Goal: Task Accomplishment & Management: Use online tool/utility

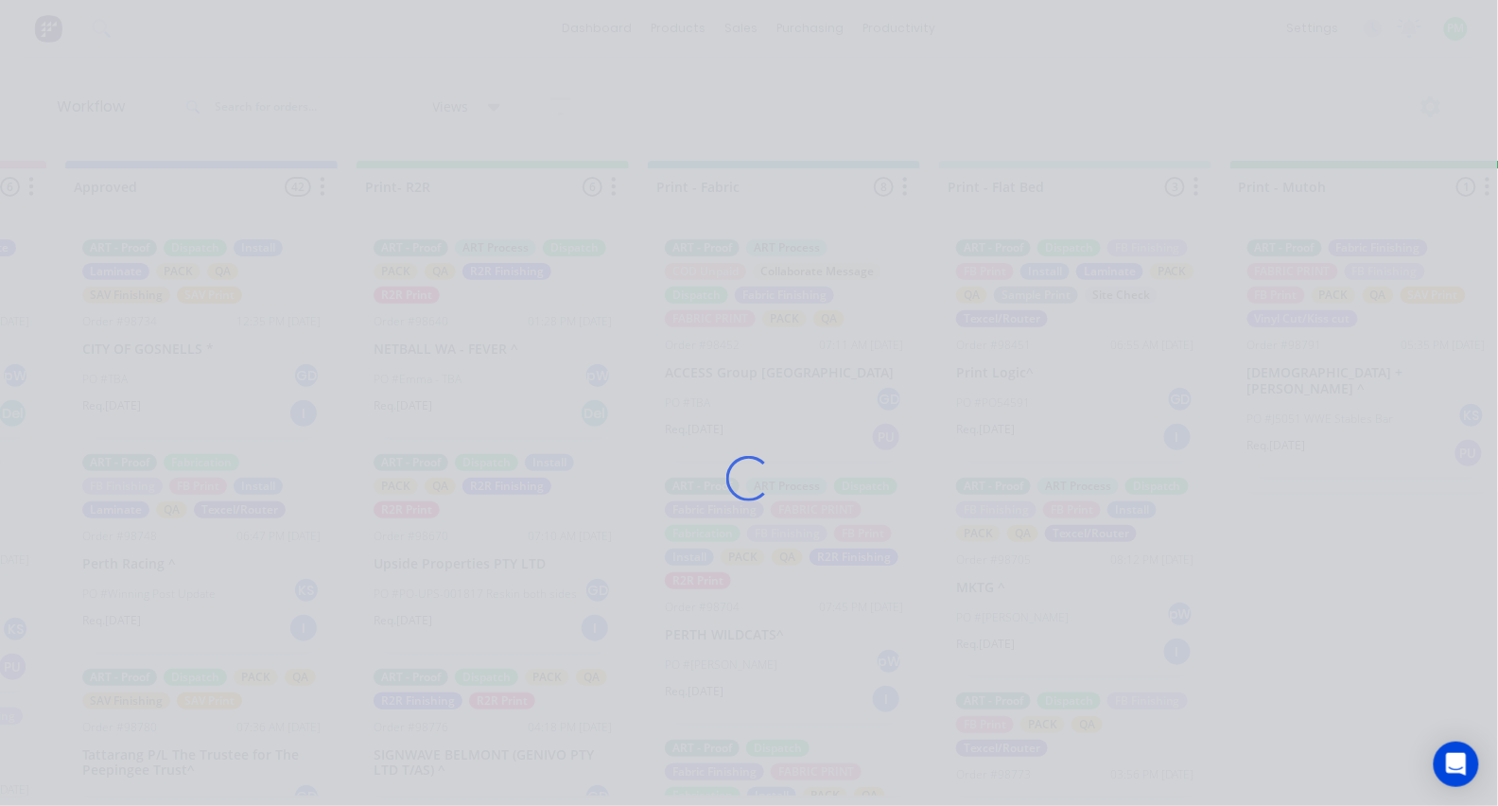
scroll to position [3, 0]
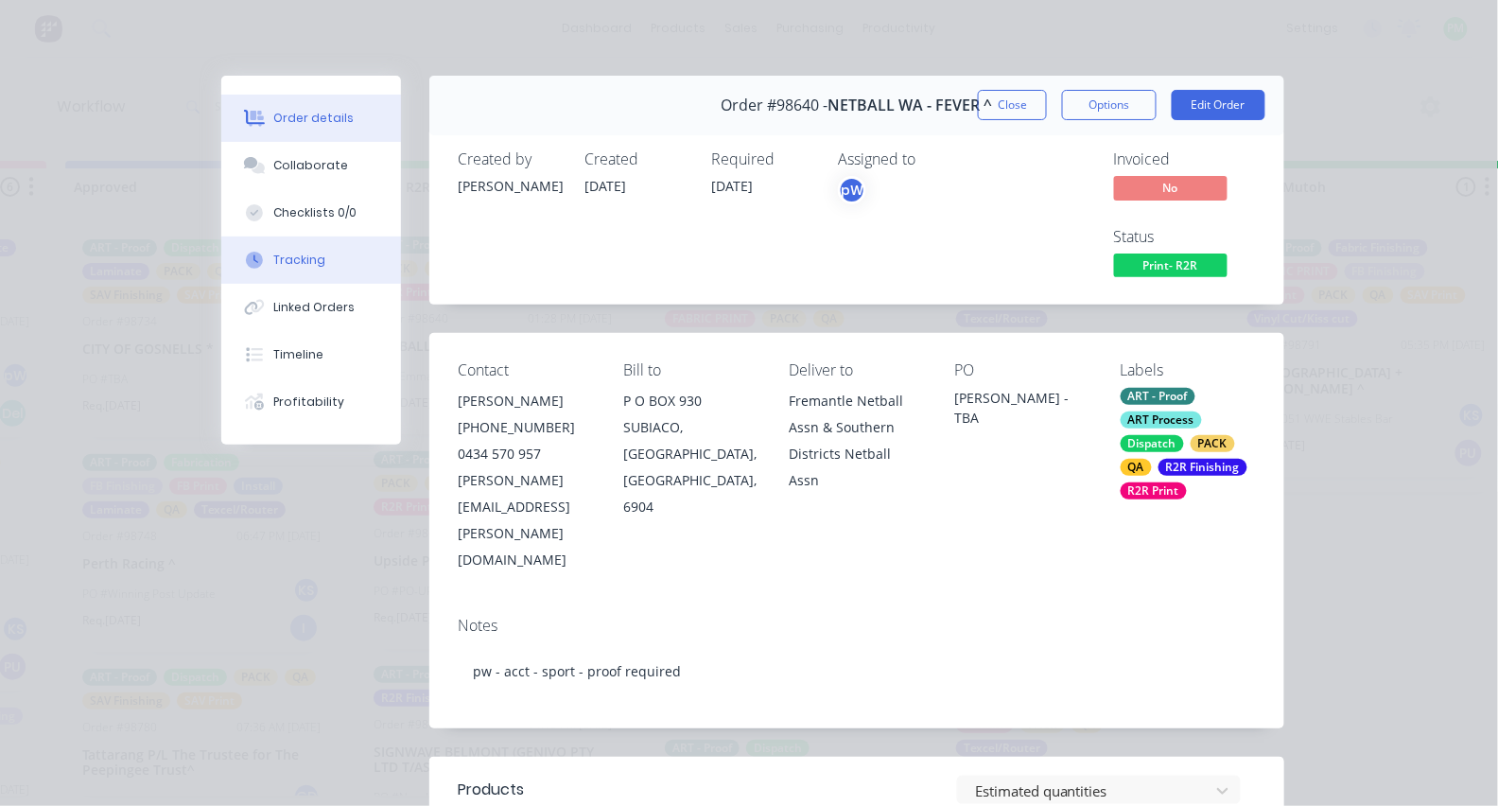
click at [349, 280] on button "Tracking" at bounding box center [311, 259] width 180 height 47
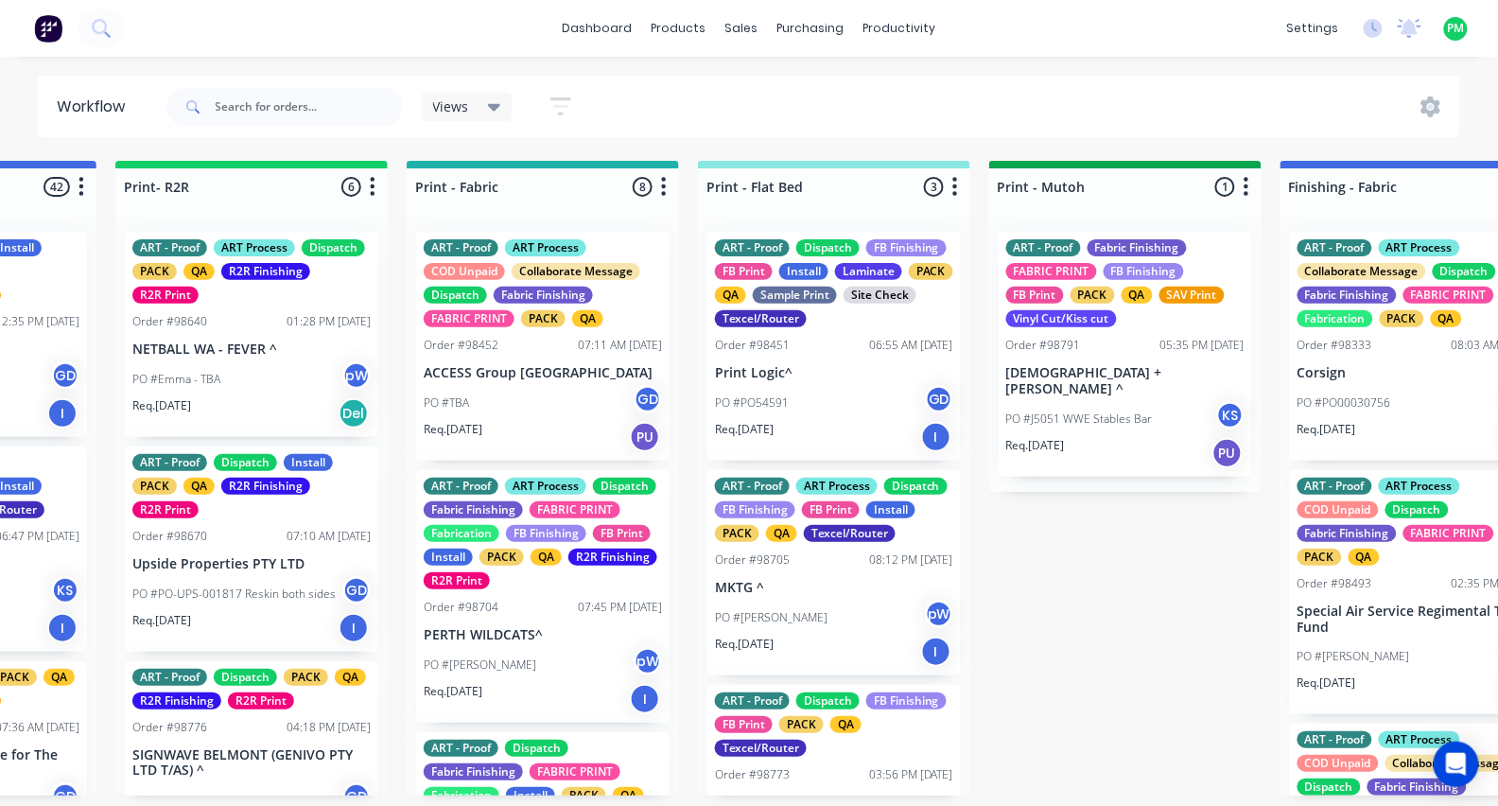
scroll to position [0, 2440]
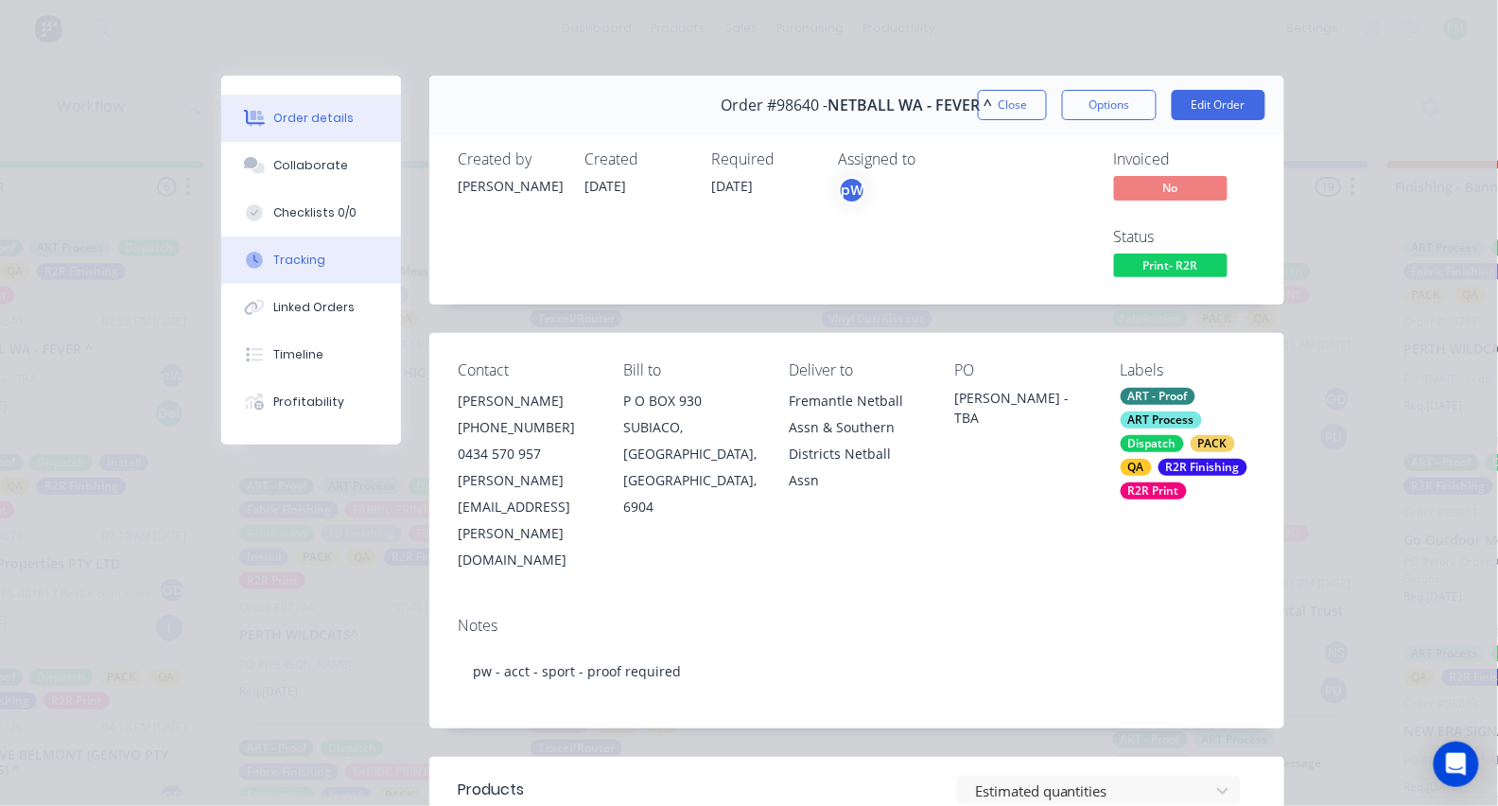
click at [325, 279] on button "Tracking" at bounding box center [311, 259] width 180 height 47
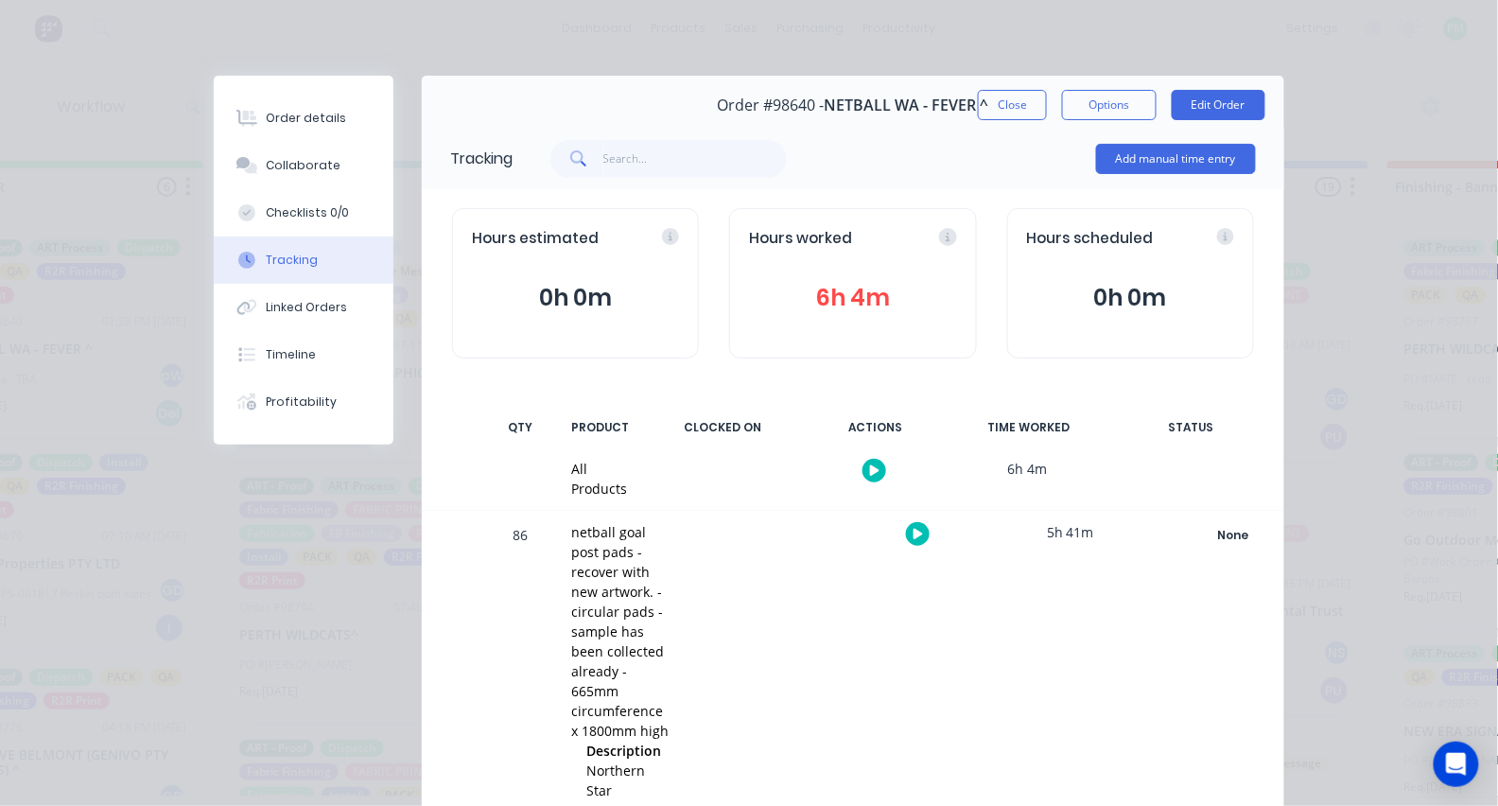
click at [914, 531] on icon "button" at bounding box center [918, 534] width 9 height 12
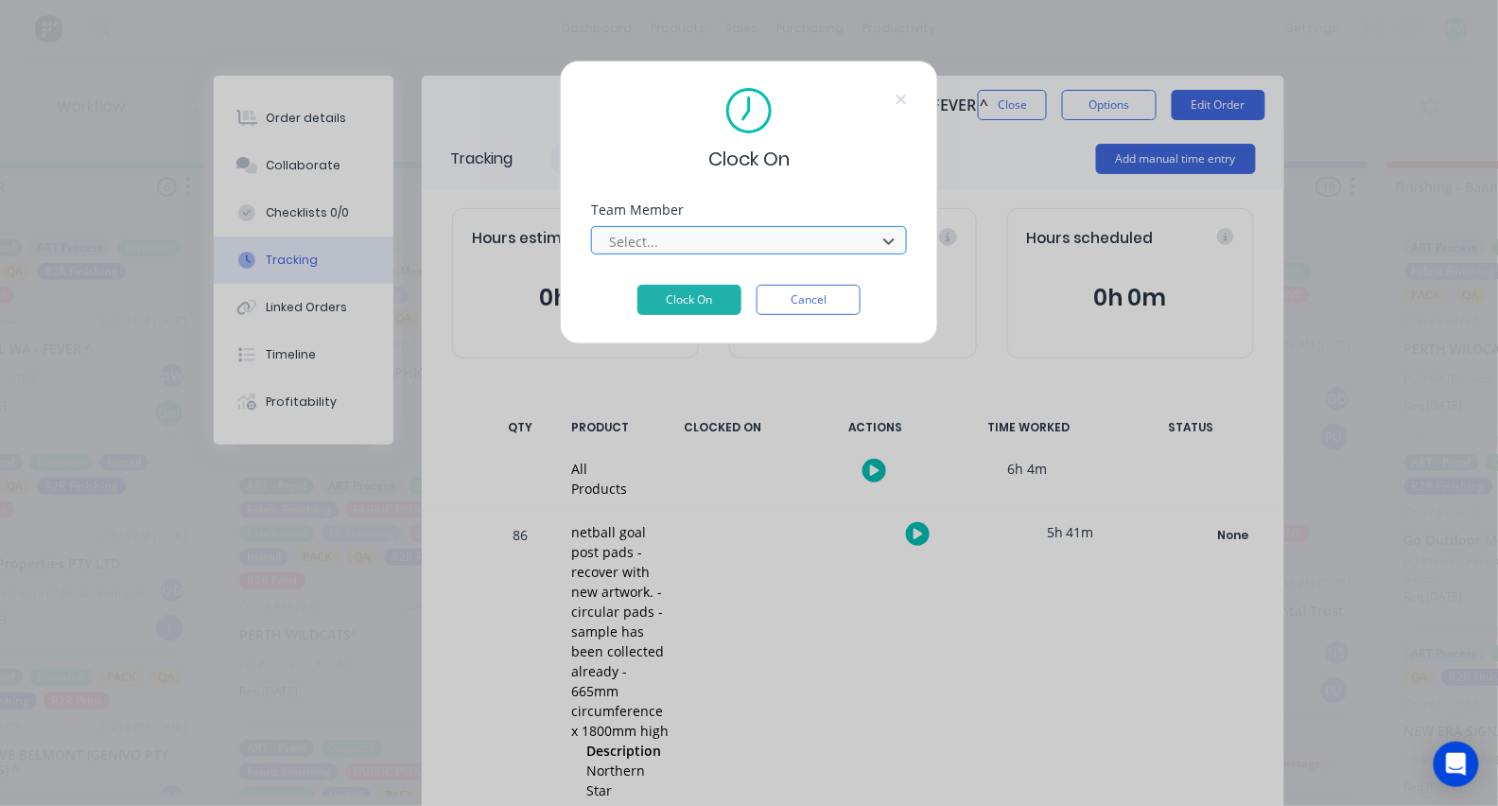
click at [717, 249] on div at bounding box center [736, 242] width 259 height 24
type input "pro"
click at [690, 306] on button "Clock On" at bounding box center [690, 300] width 104 height 30
